Goal: Information Seeking & Learning: Learn about a topic

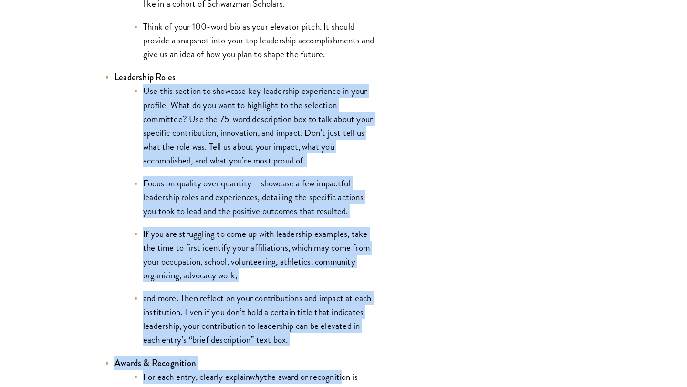
scroll to position [2042, 0]
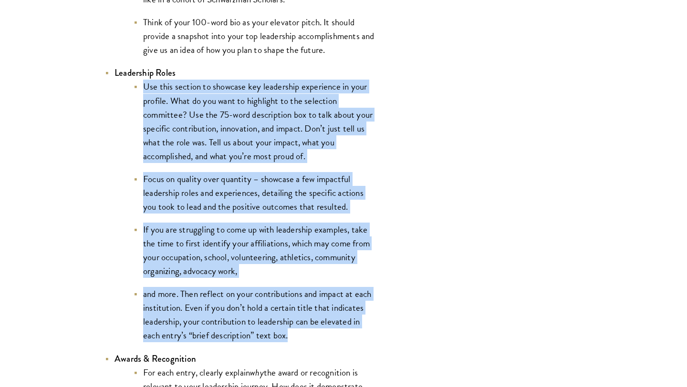
copy ul "Use this section to showcase key leadership experience in your profile. What do…"
drag, startPoint x: 145, startPoint y: 216, endPoint x: 346, endPoint y: 345, distance: 239.2
click at [346, 343] on ul "Use this section to showcase key leadership experience in your profile. What do…" at bounding box center [246, 211] width 262 height 263
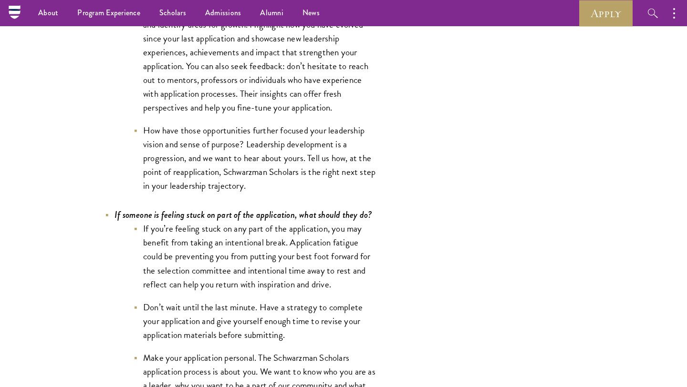
scroll to position [3201, 0]
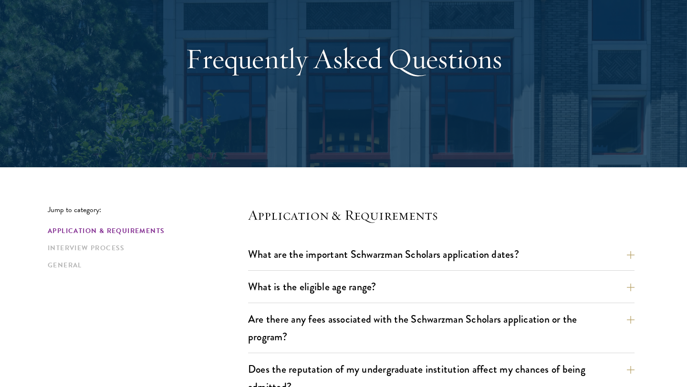
scroll to position [175, 0]
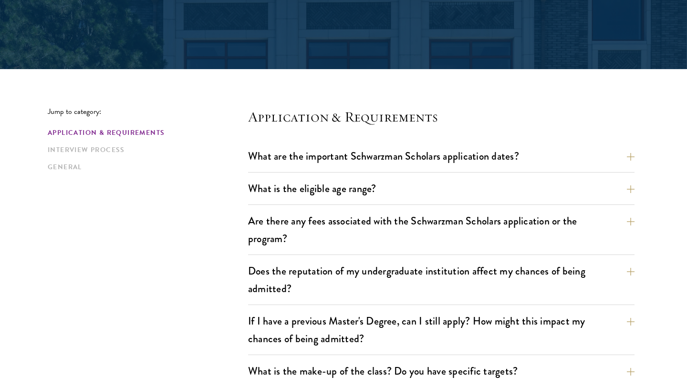
scroll to position [175, 0]
